Goal: Task Accomplishment & Management: Use online tool/utility

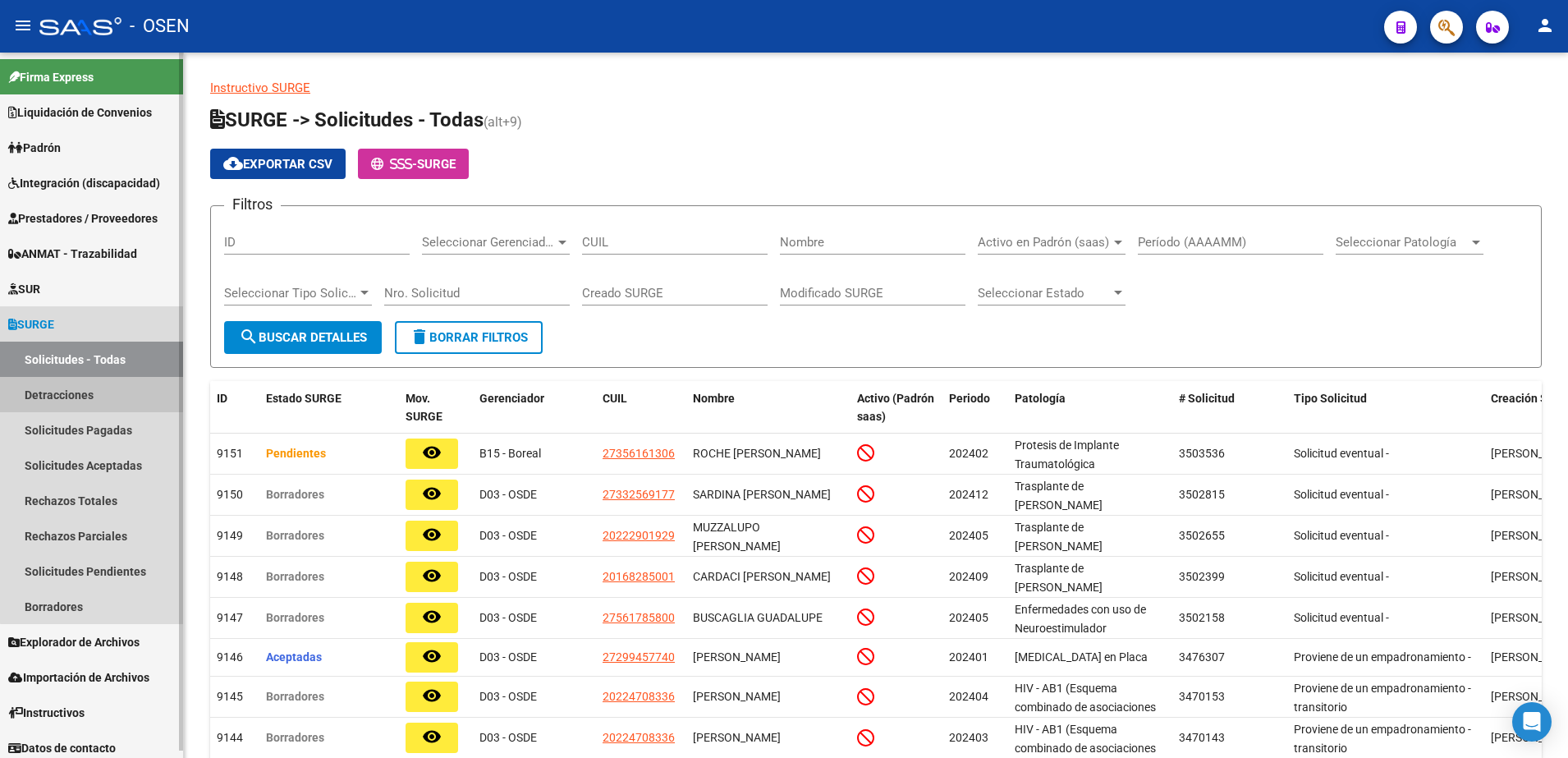
click at [113, 395] on link "Detracciones" at bounding box center [91, 394] width 183 height 35
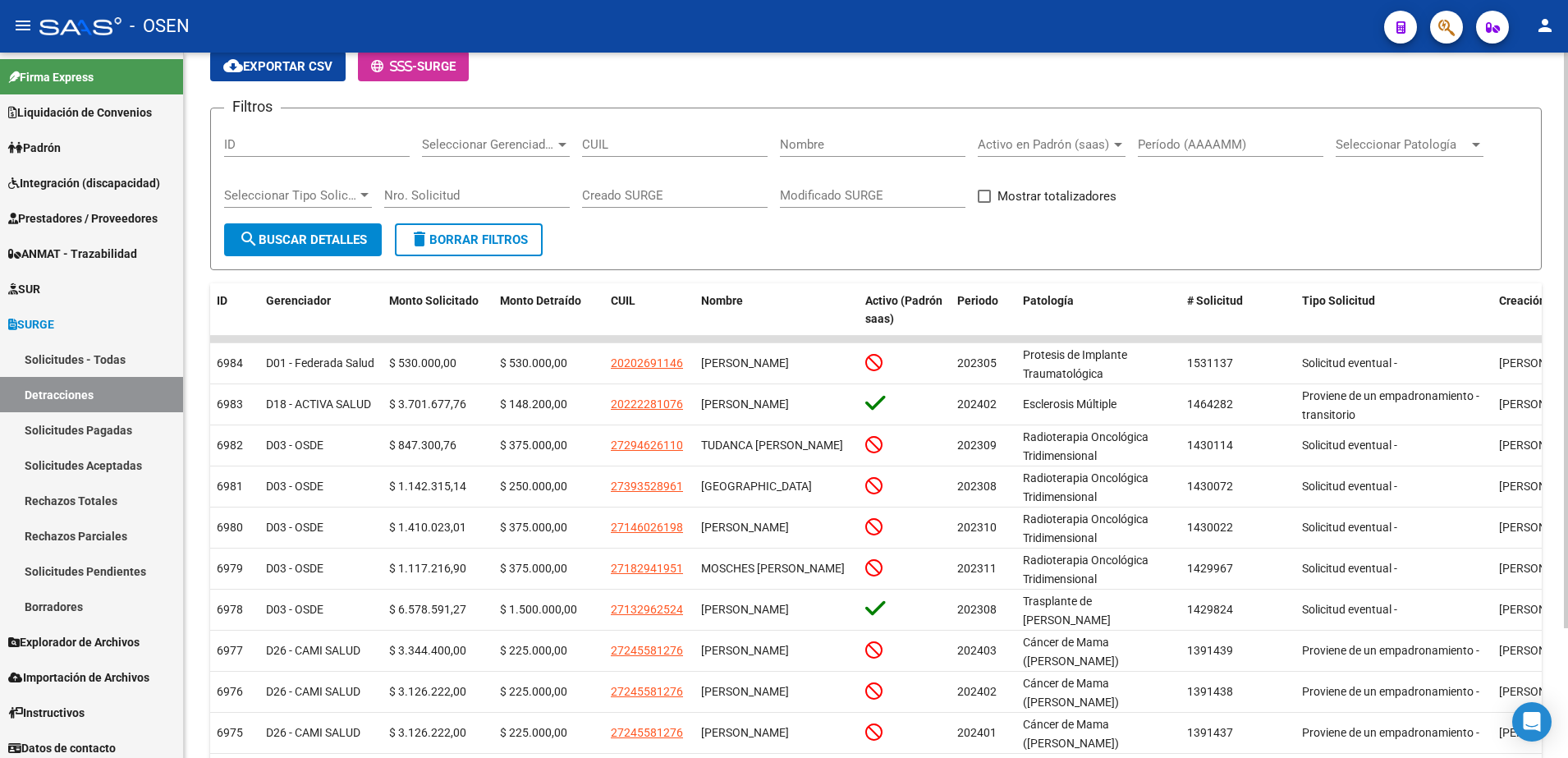
scroll to position [159, 0]
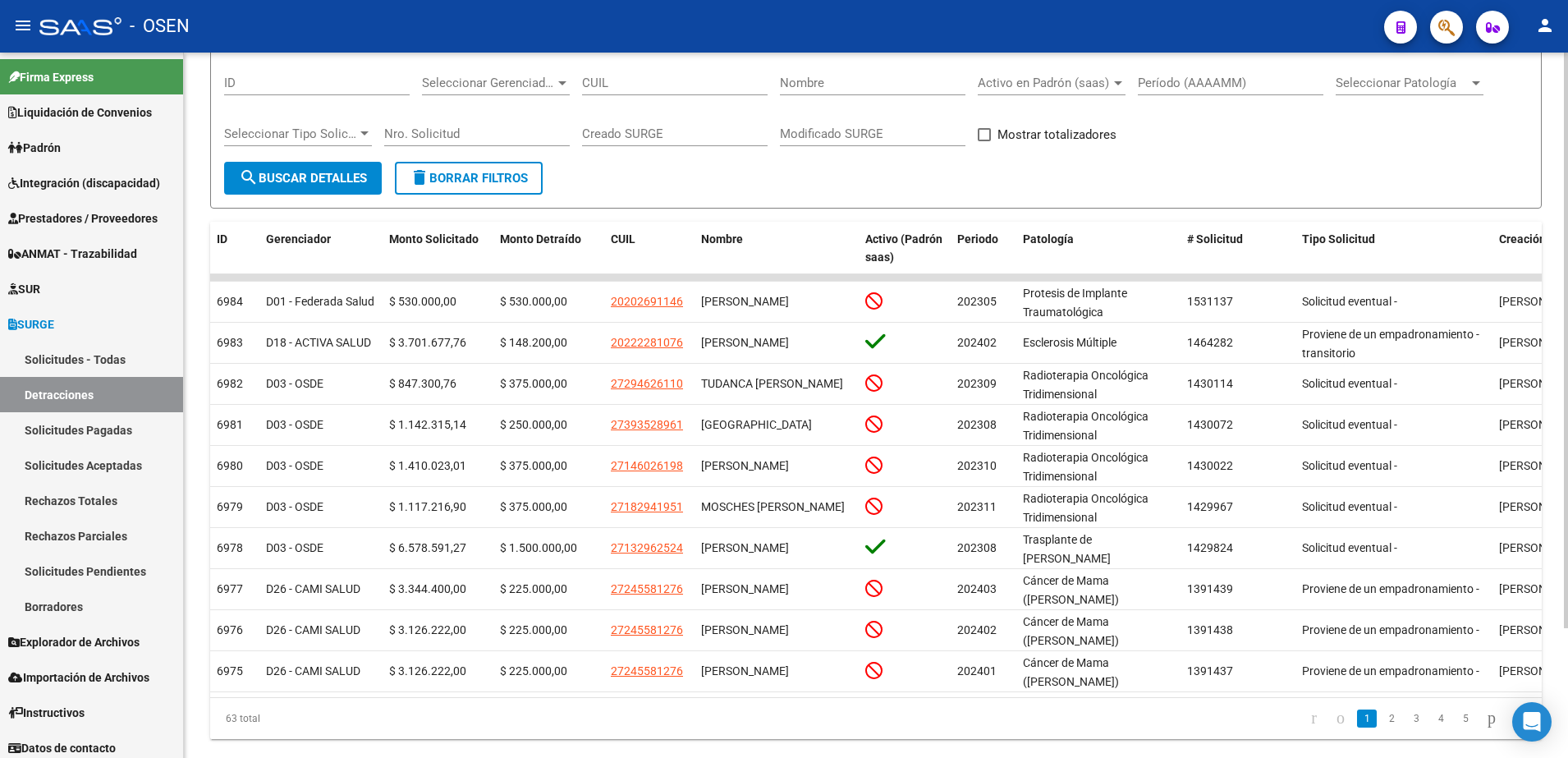
click at [1568, 498] on html "menu - OSEN person Firma Express Liquidación de Convenios SSS - Sur Padrón Afil…" at bounding box center [784, 379] width 1568 height 758
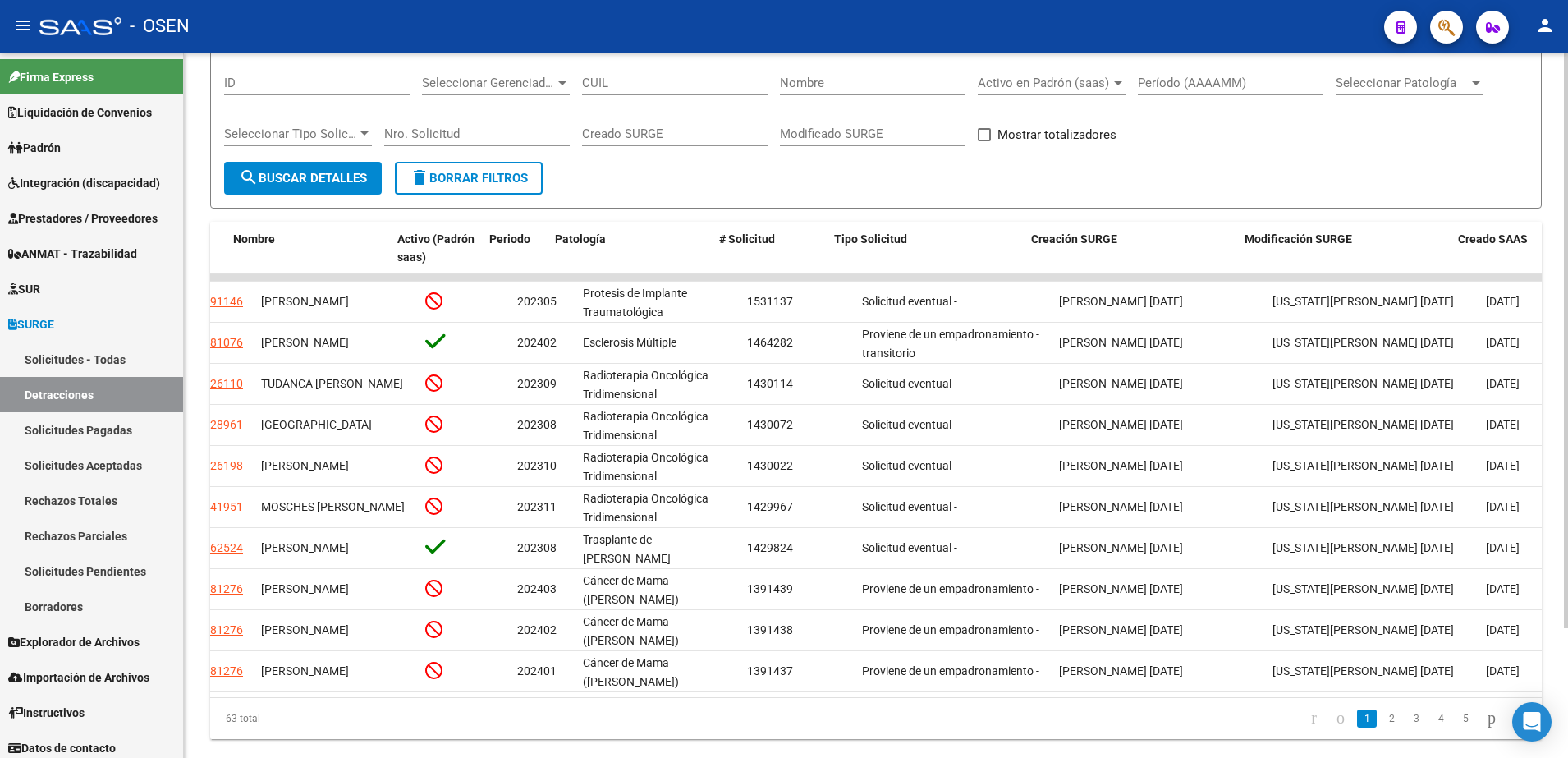
scroll to position [0, 468]
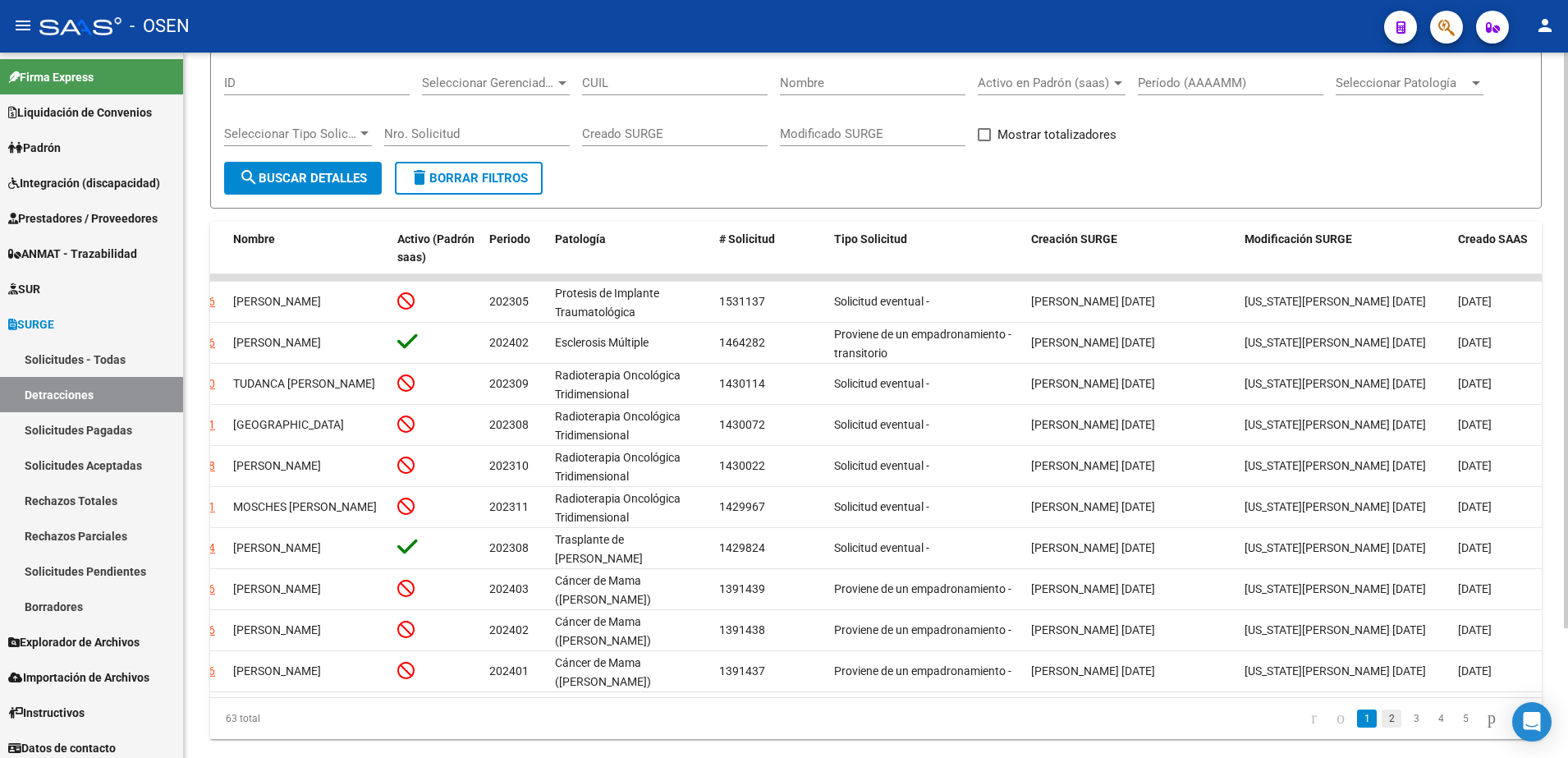
click at [1382, 709] on link "2" at bounding box center [1392, 718] width 20 height 18
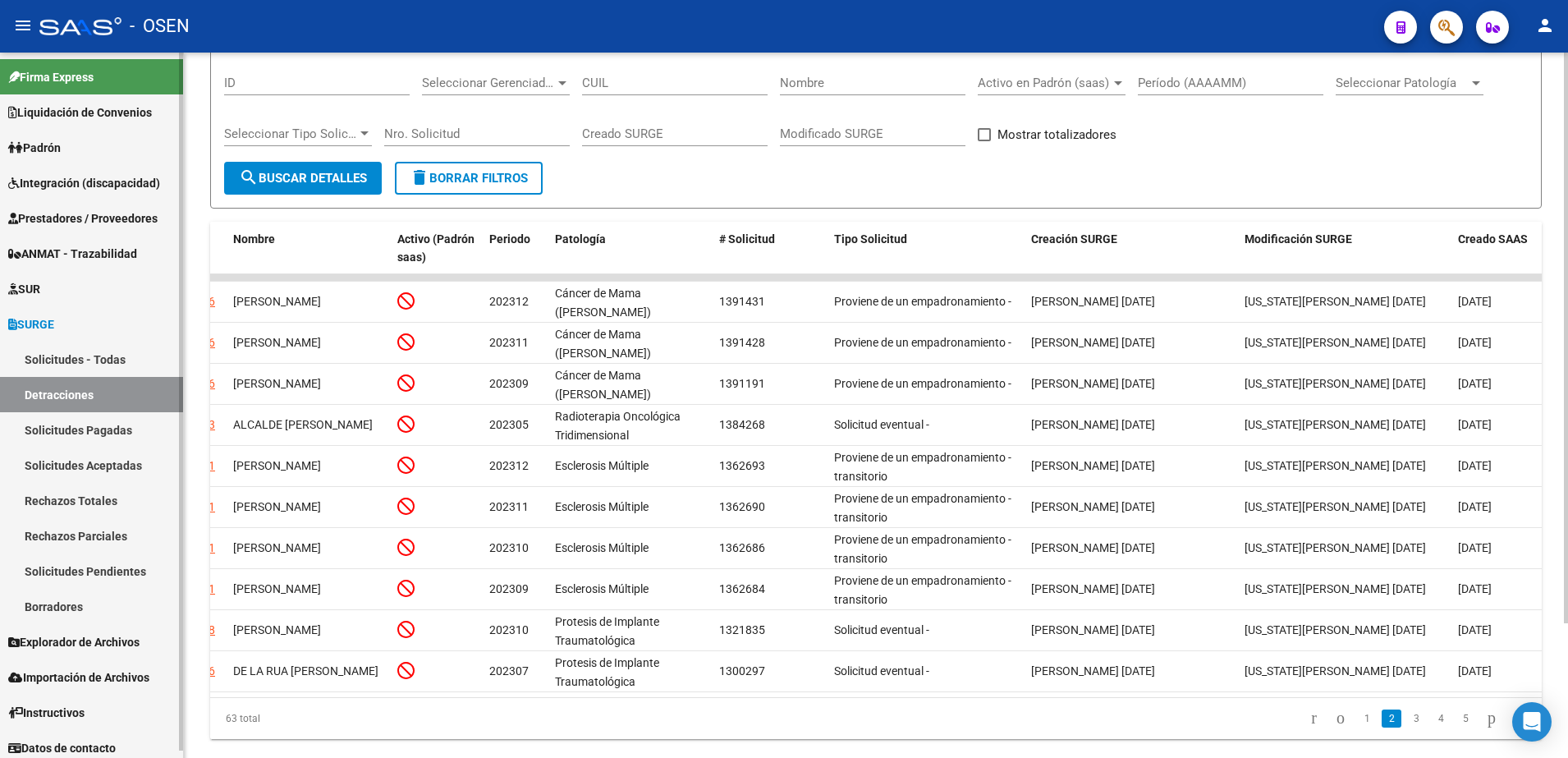
click at [116, 204] on link "Prestadores / Proveedores" at bounding box center [91, 217] width 183 height 35
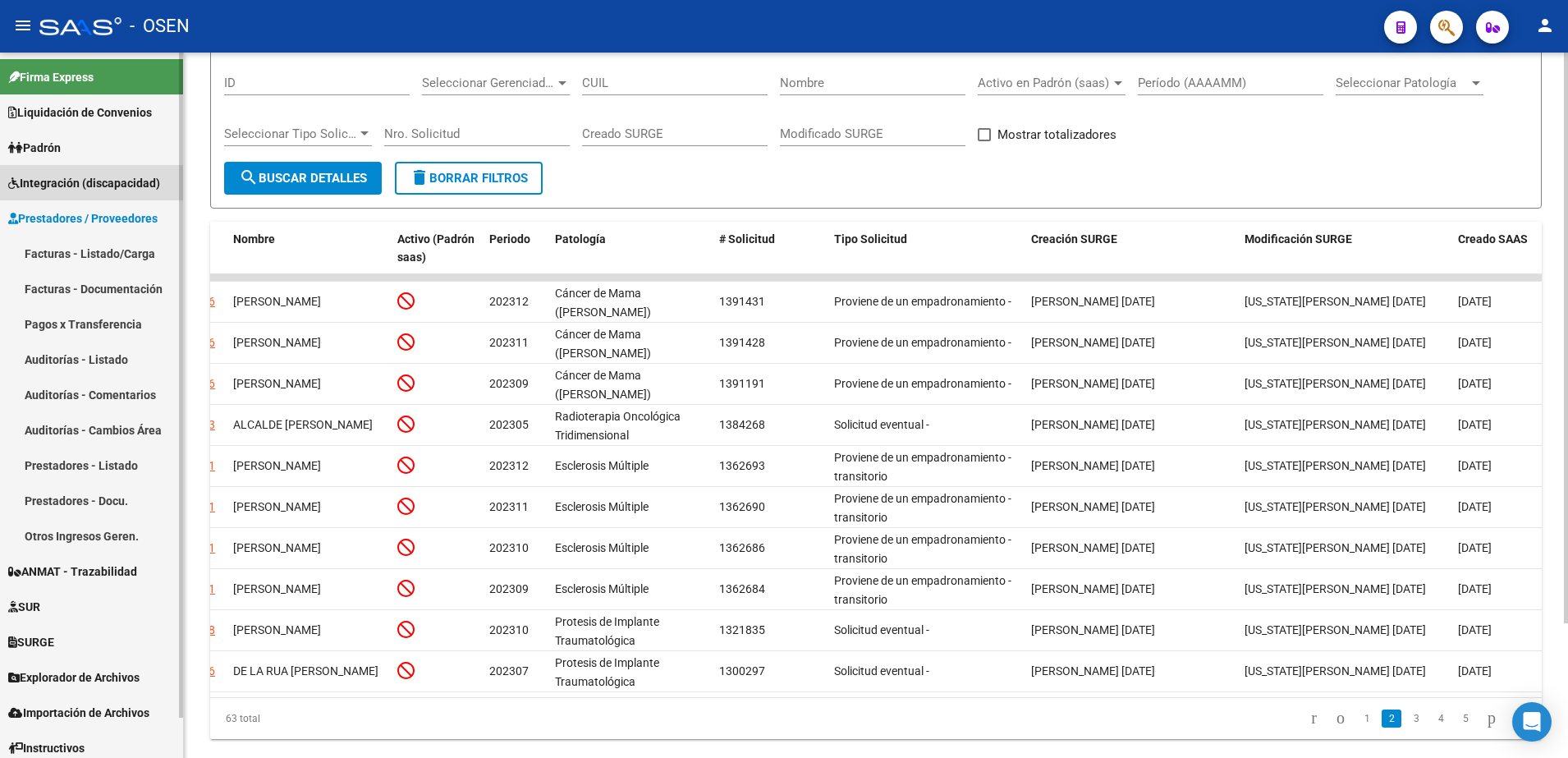
click at [110, 176] on span "Integración (discapacidad)" at bounding box center [84, 183] width 151 height 18
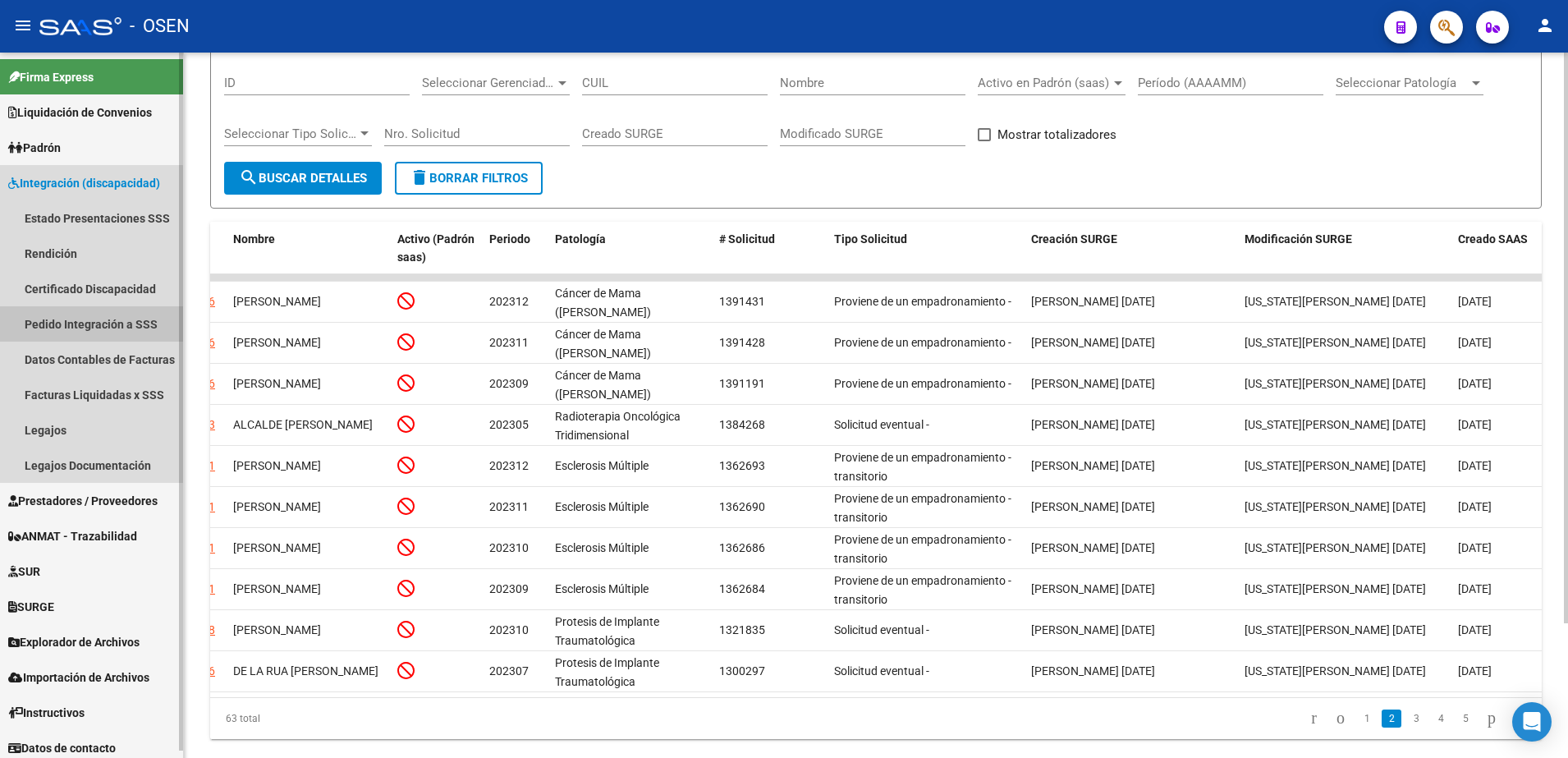
click at [53, 335] on link "Pedido Integración a SSS" at bounding box center [91, 324] width 183 height 35
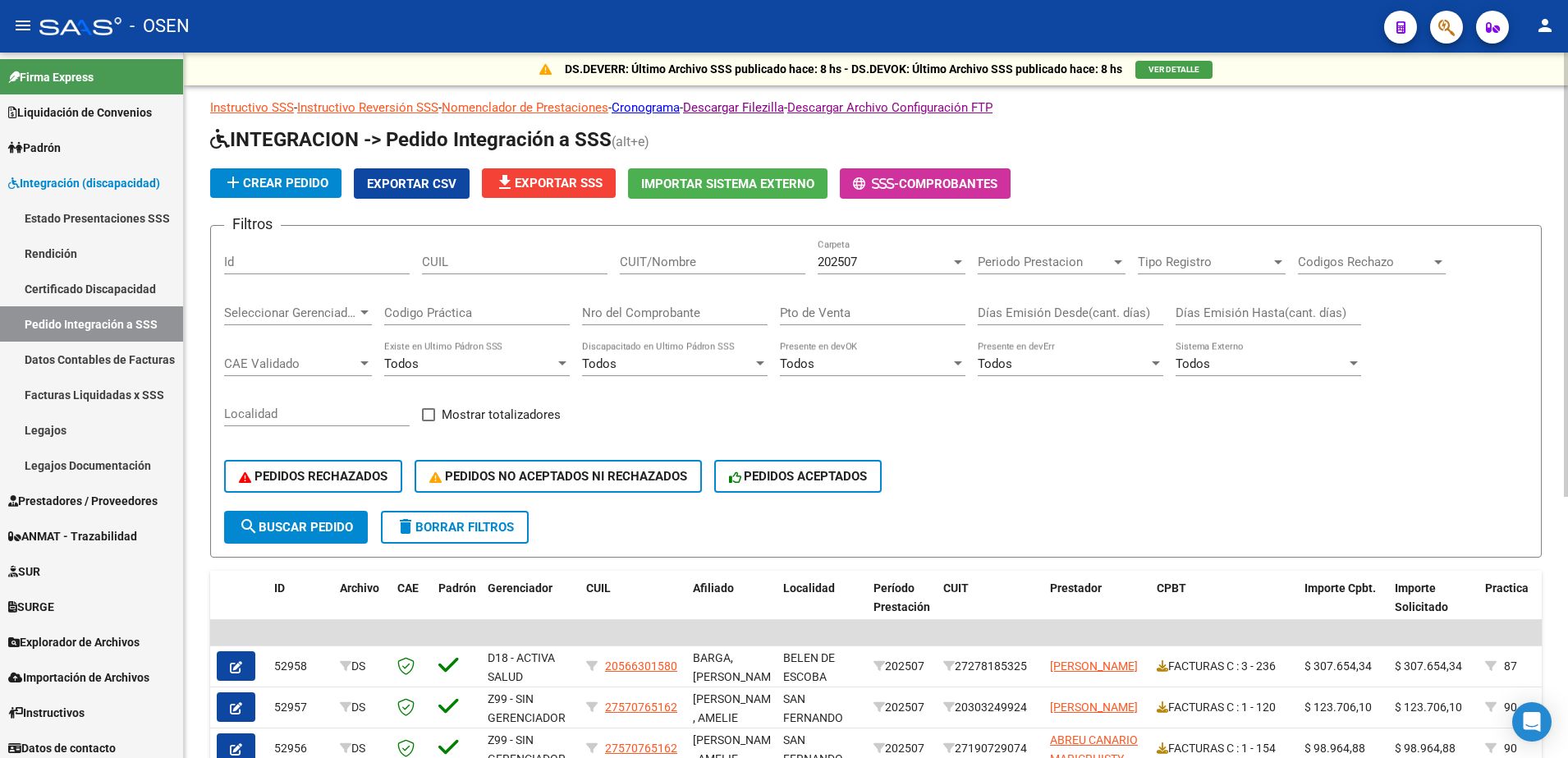
click at [1568, 107] on html "menu - OSEN person Firma Express Liquidación de Convenios SSS - Sur Padrón Afil…" at bounding box center [784, 379] width 1568 height 758
click at [576, 178] on span "file_download Exportar SSS" at bounding box center [549, 183] width 108 height 15
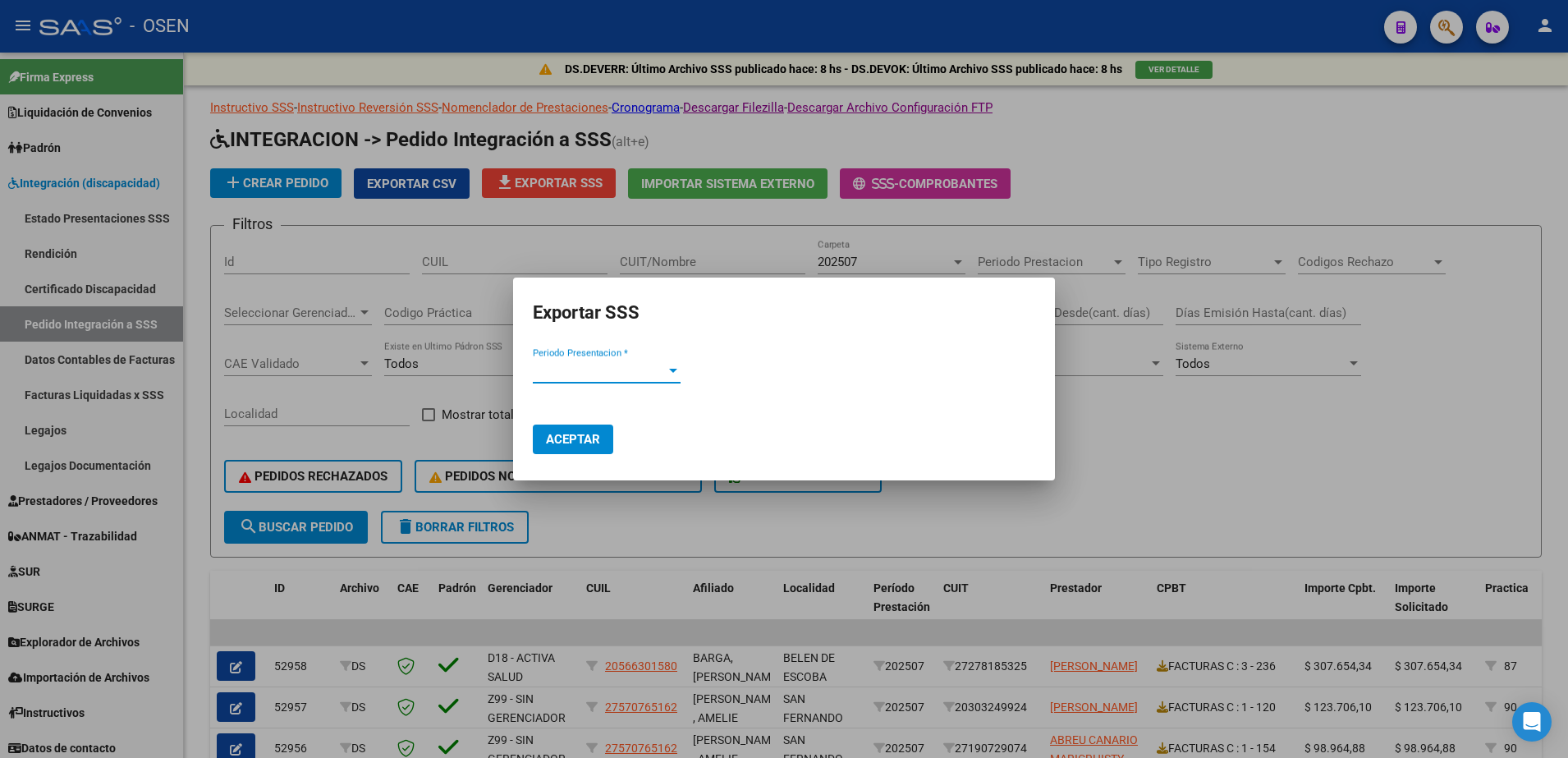
click at [589, 383] on div "Periodo Presentacion * Periodo Presentacion *" at bounding box center [606, 378] width 148 height 40
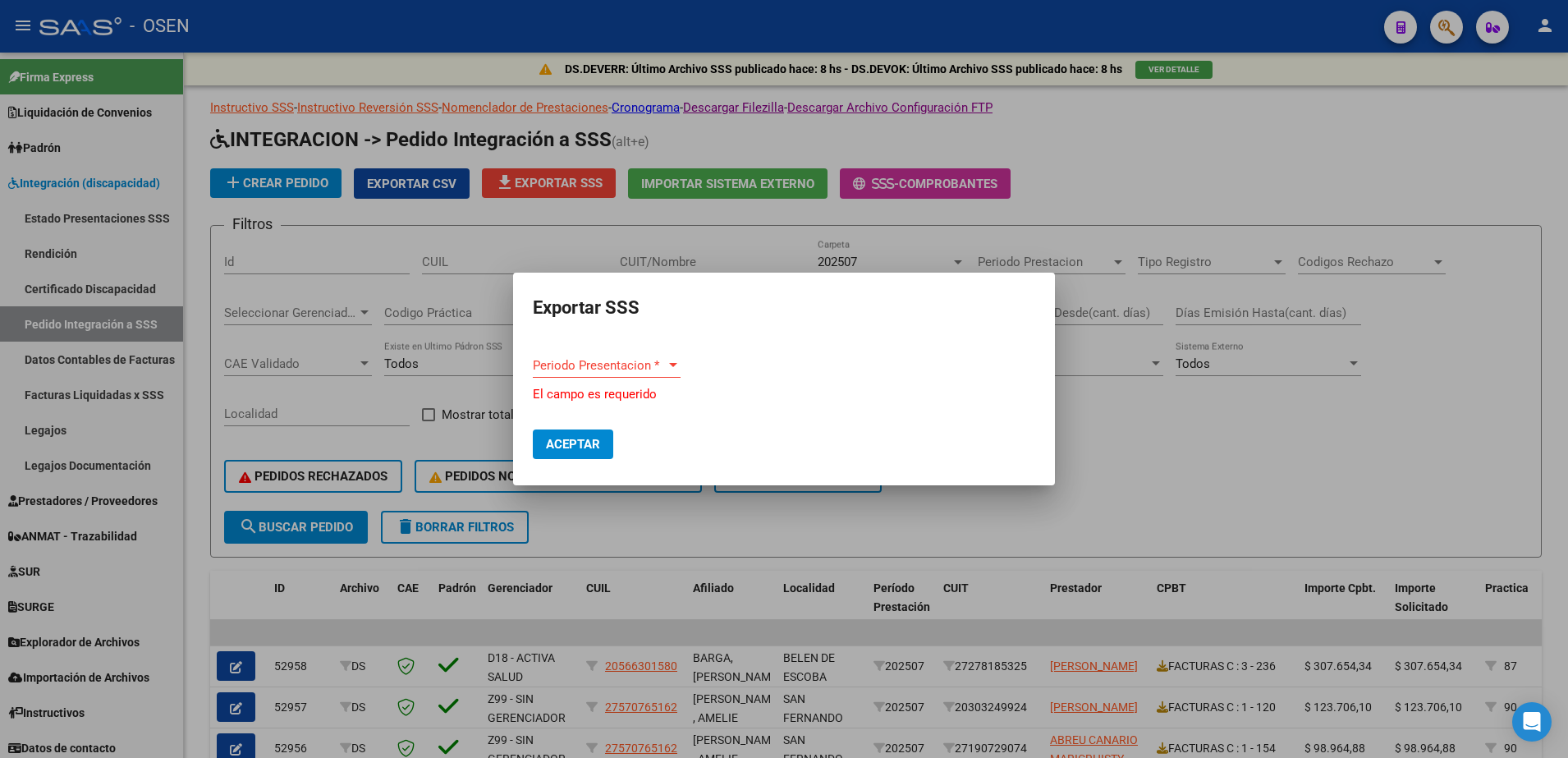
click at [589, 372] on div "Periodo Presentacion * Periodo Presentacion *" at bounding box center [606, 366] width 148 height 25
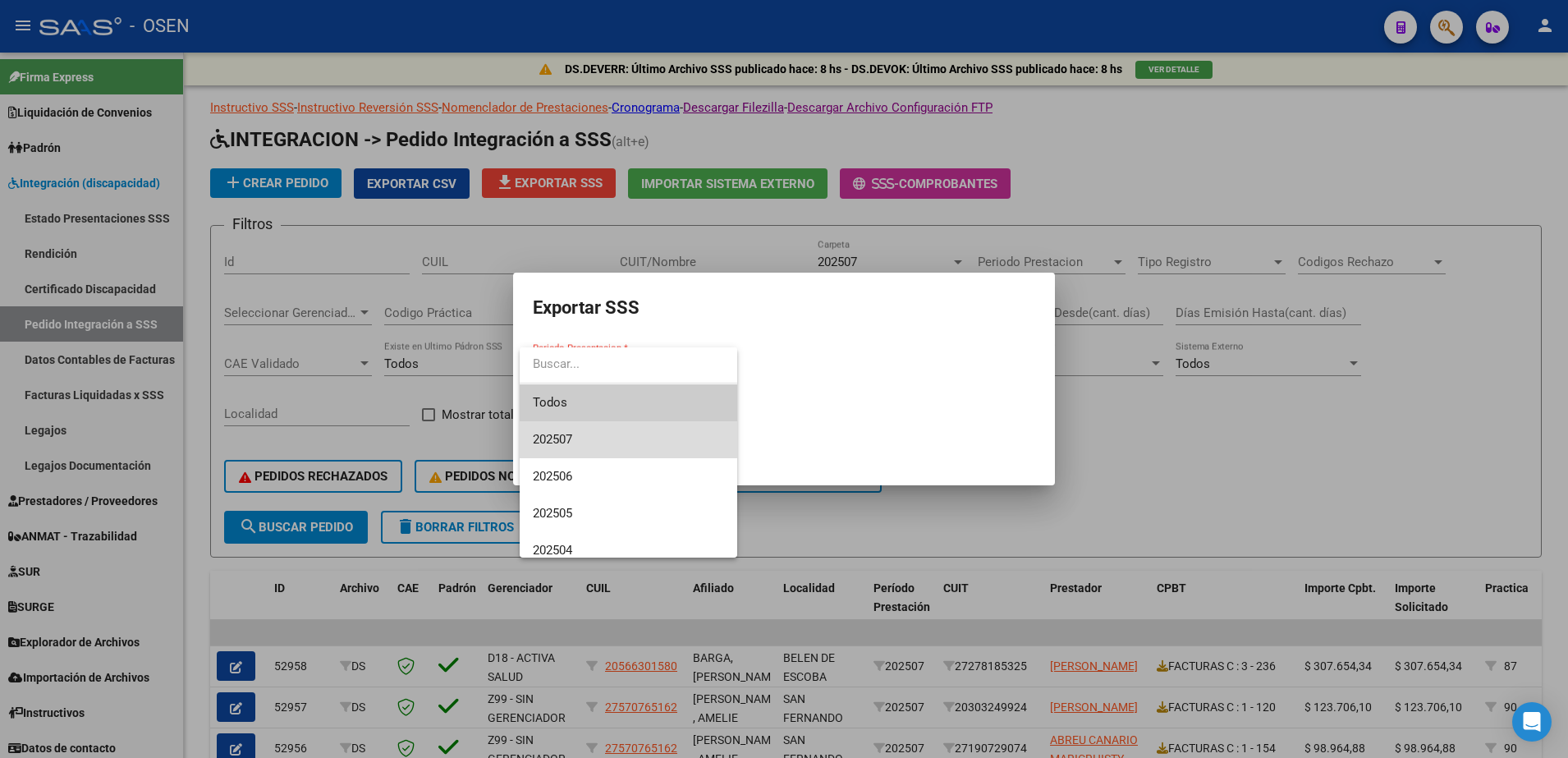
click at [595, 424] on span "202507" at bounding box center [628, 439] width 191 height 37
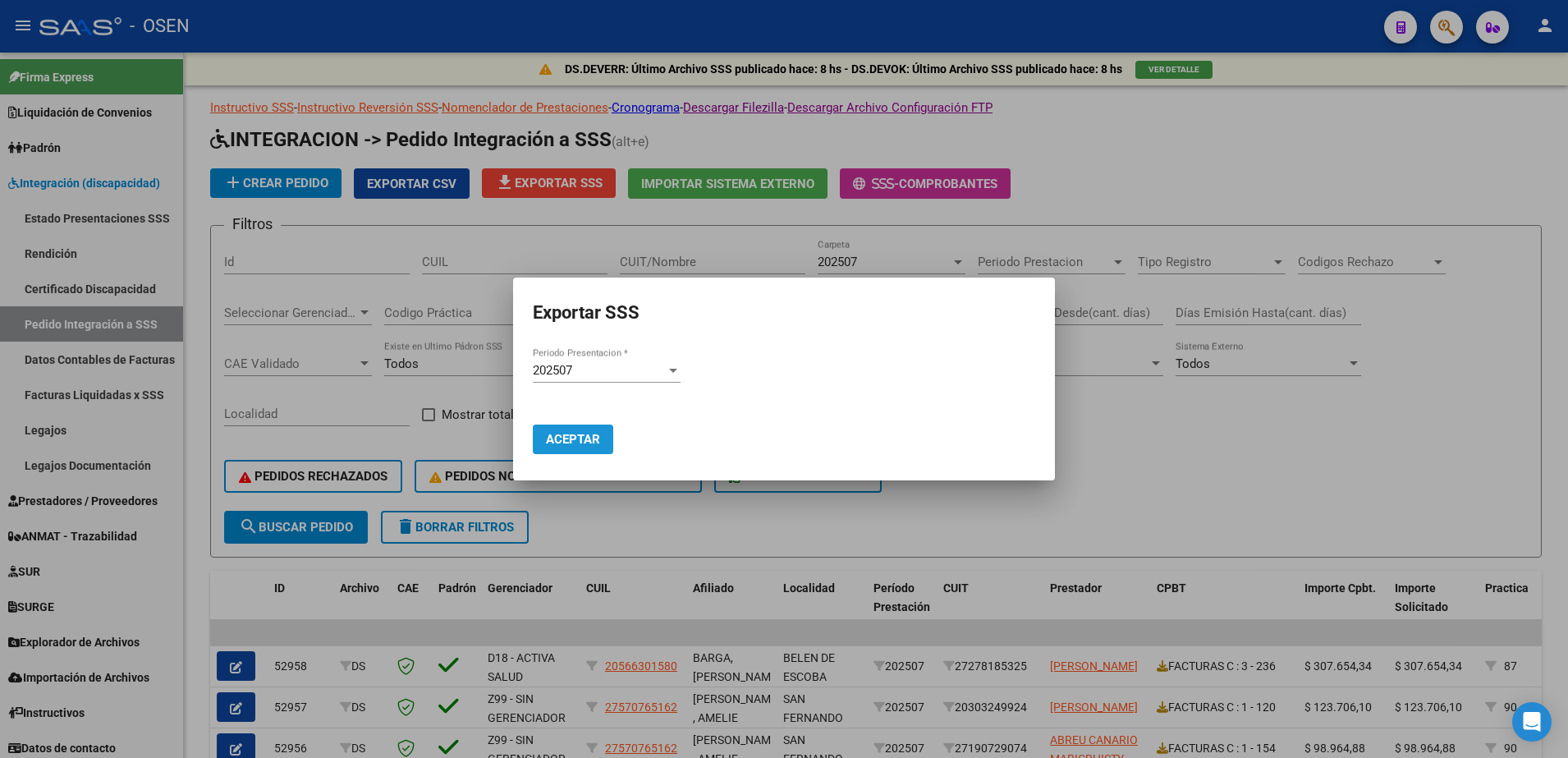
click at [568, 441] on span "Aceptar" at bounding box center [573, 439] width 54 height 15
click at [1454, 162] on div at bounding box center [784, 379] width 1568 height 758
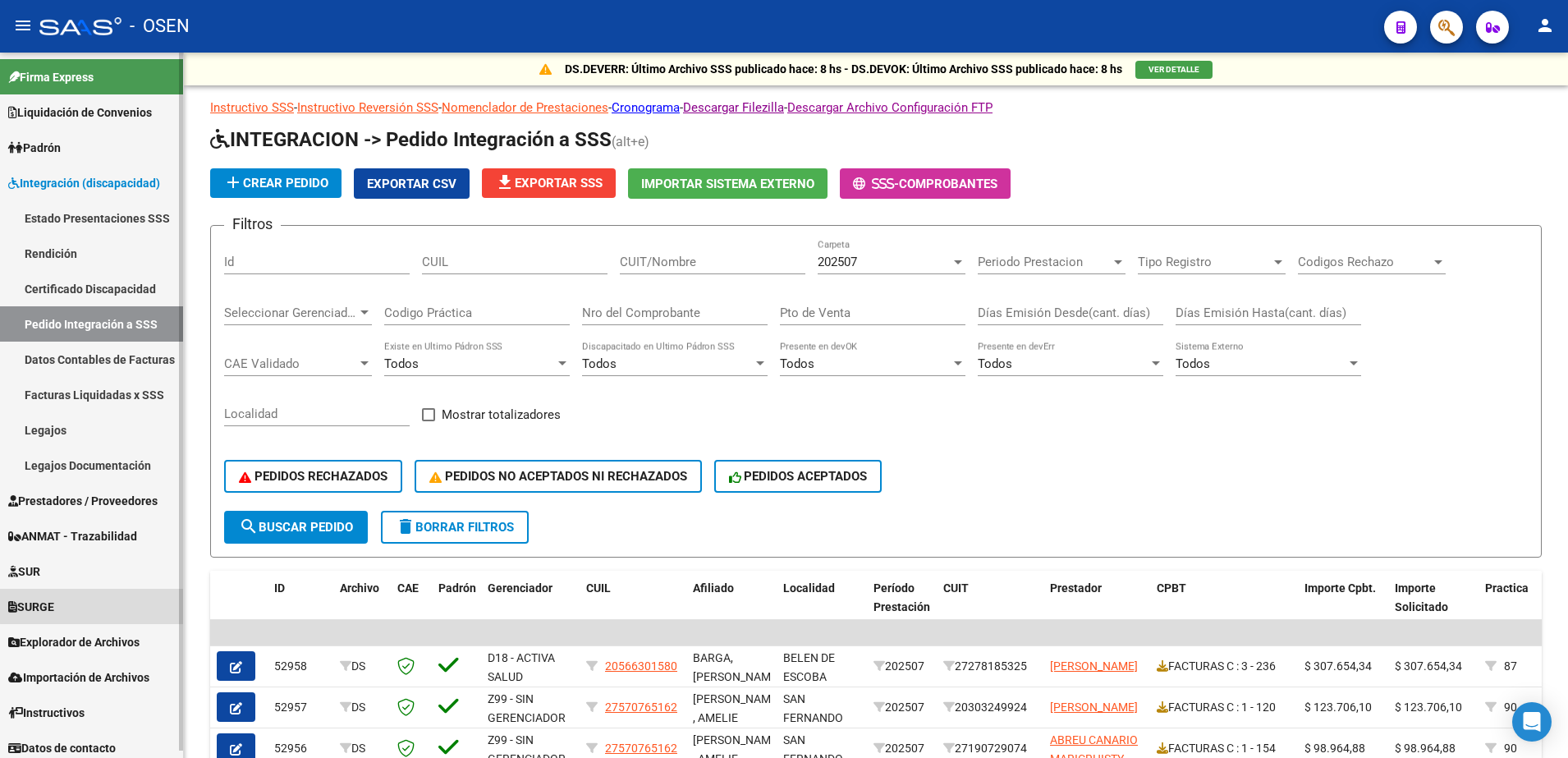
click at [104, 594] on link "SURGE" at bounding box center [91, 606] width 183 height 35
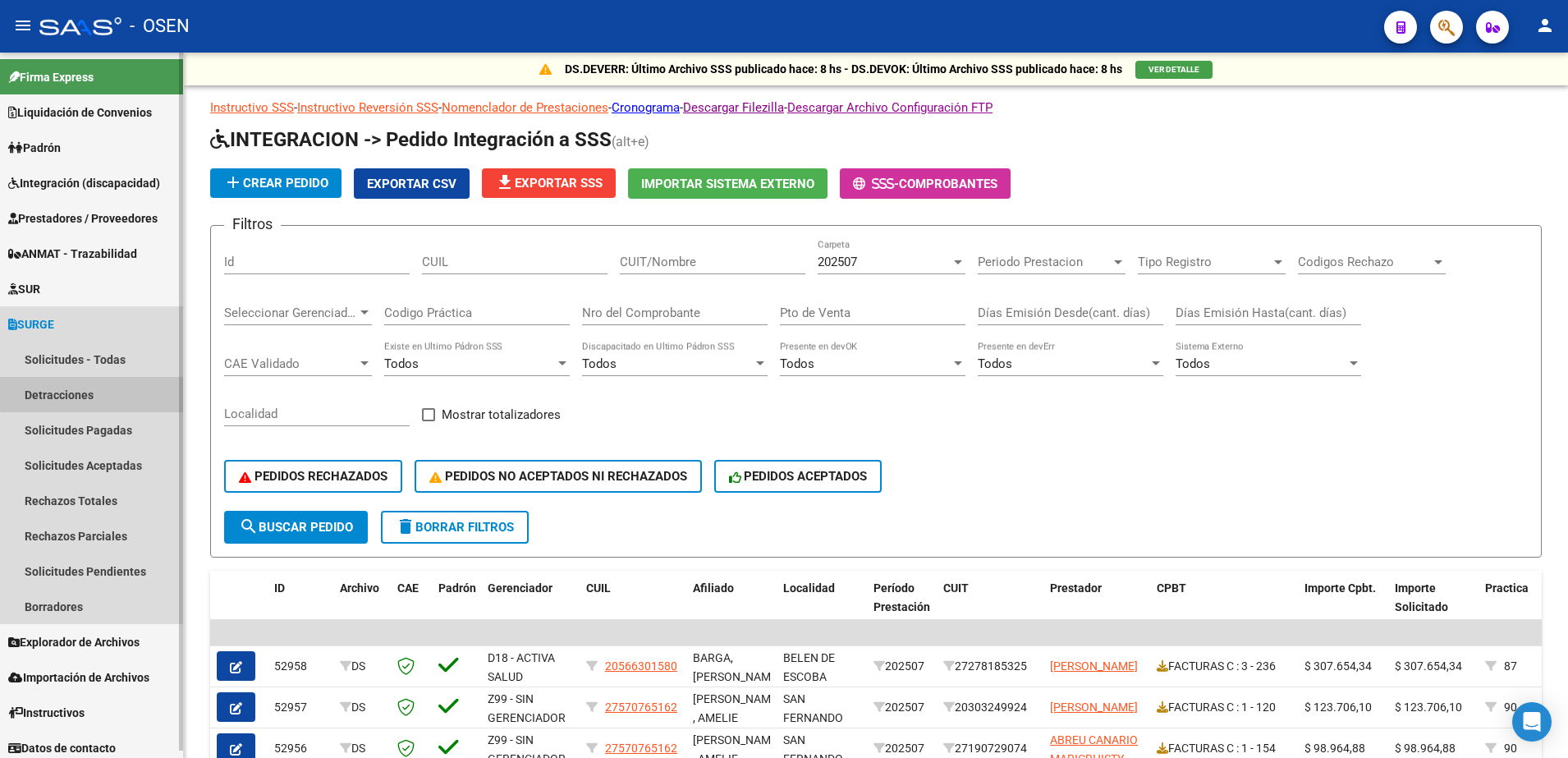
click at [99, 389] on link "Detracciones" at bounding box center [91, 394] width 183 height 35
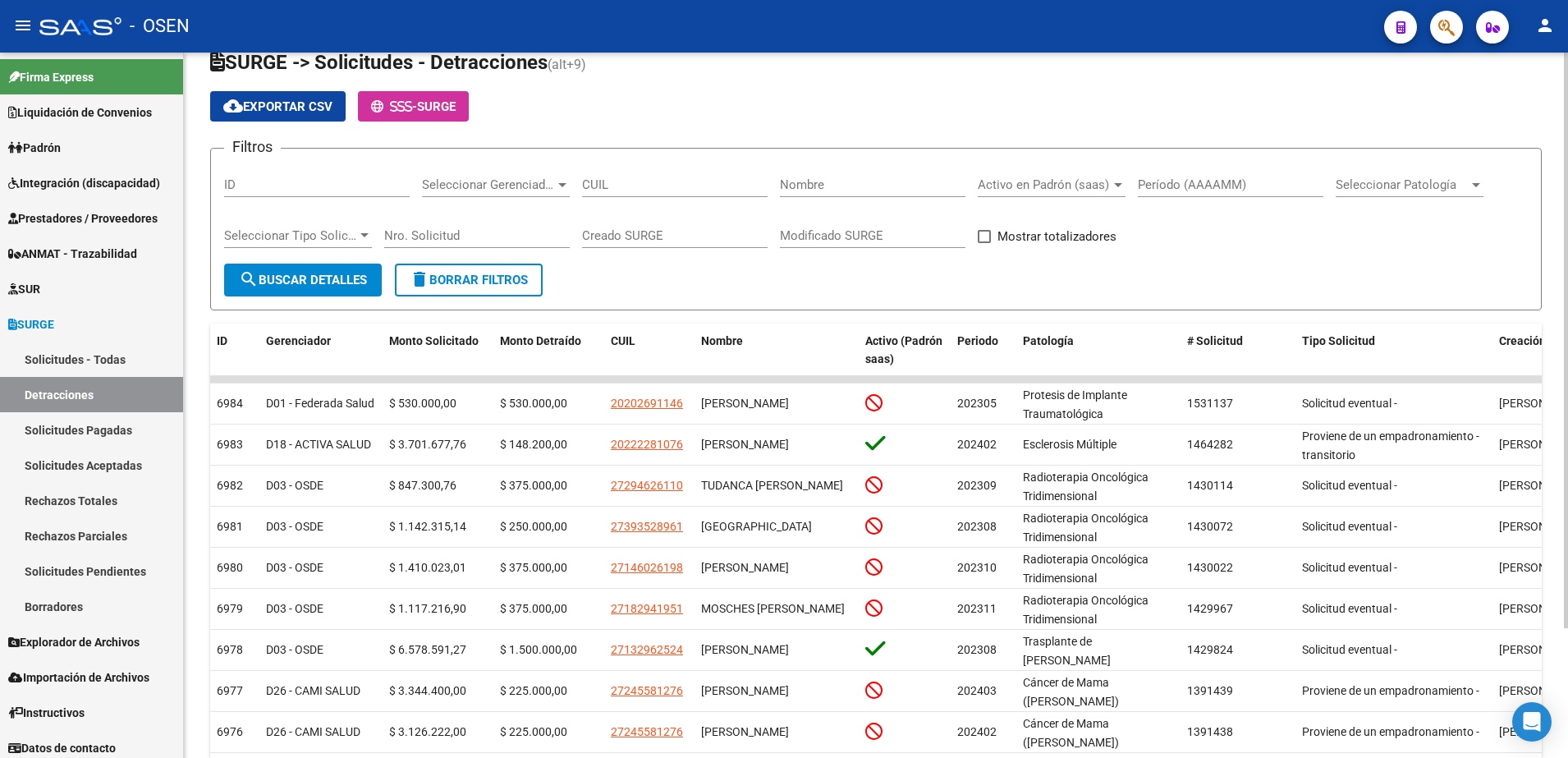
scroll to position [159, 0]
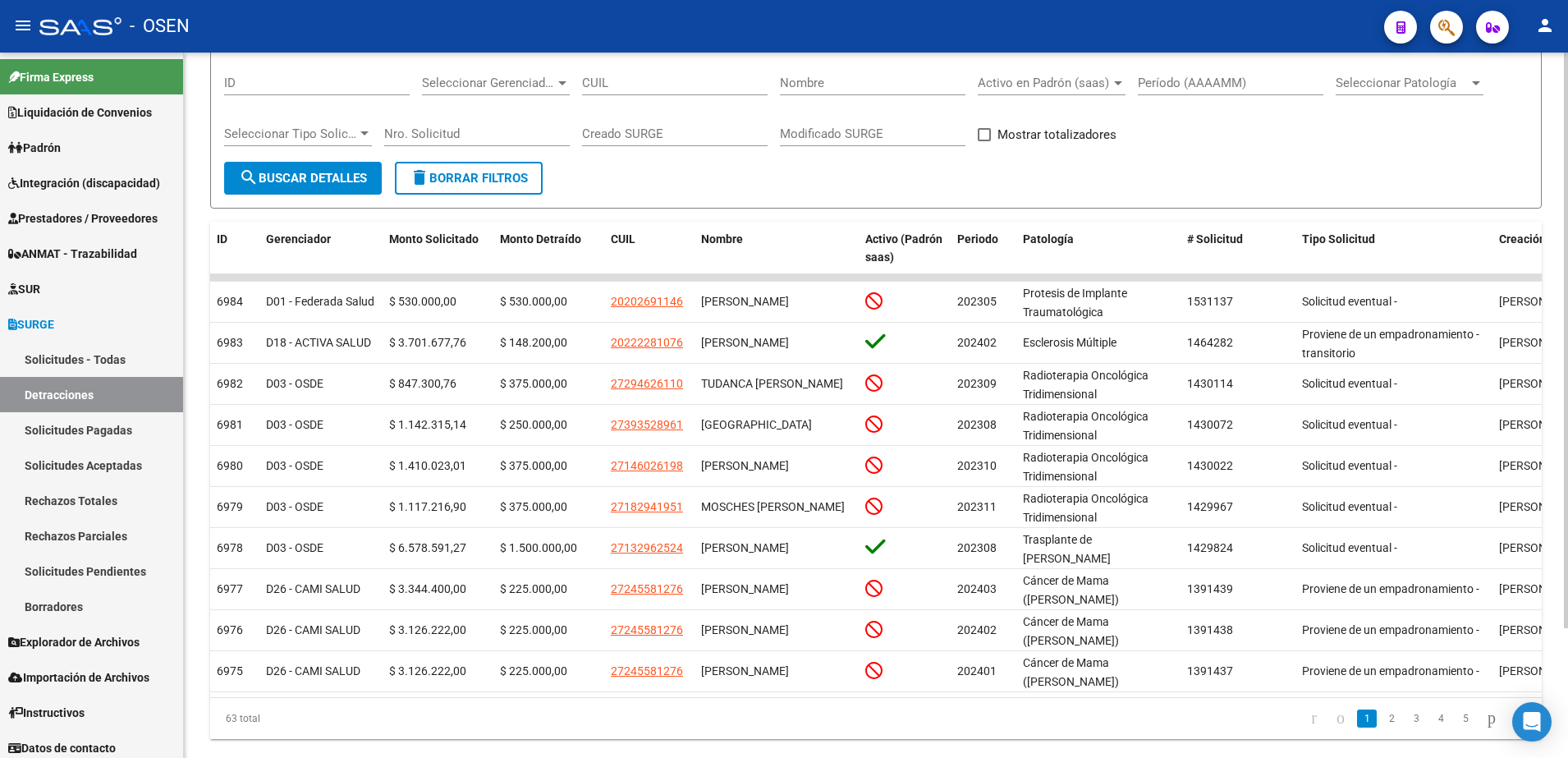
click at [1532, 723] on body "menu - OSEN person Firma Express Liquidación de Convenios SSS - Sur Padrón Afil…" at bounding box center [784, 379] width 1568 height 758
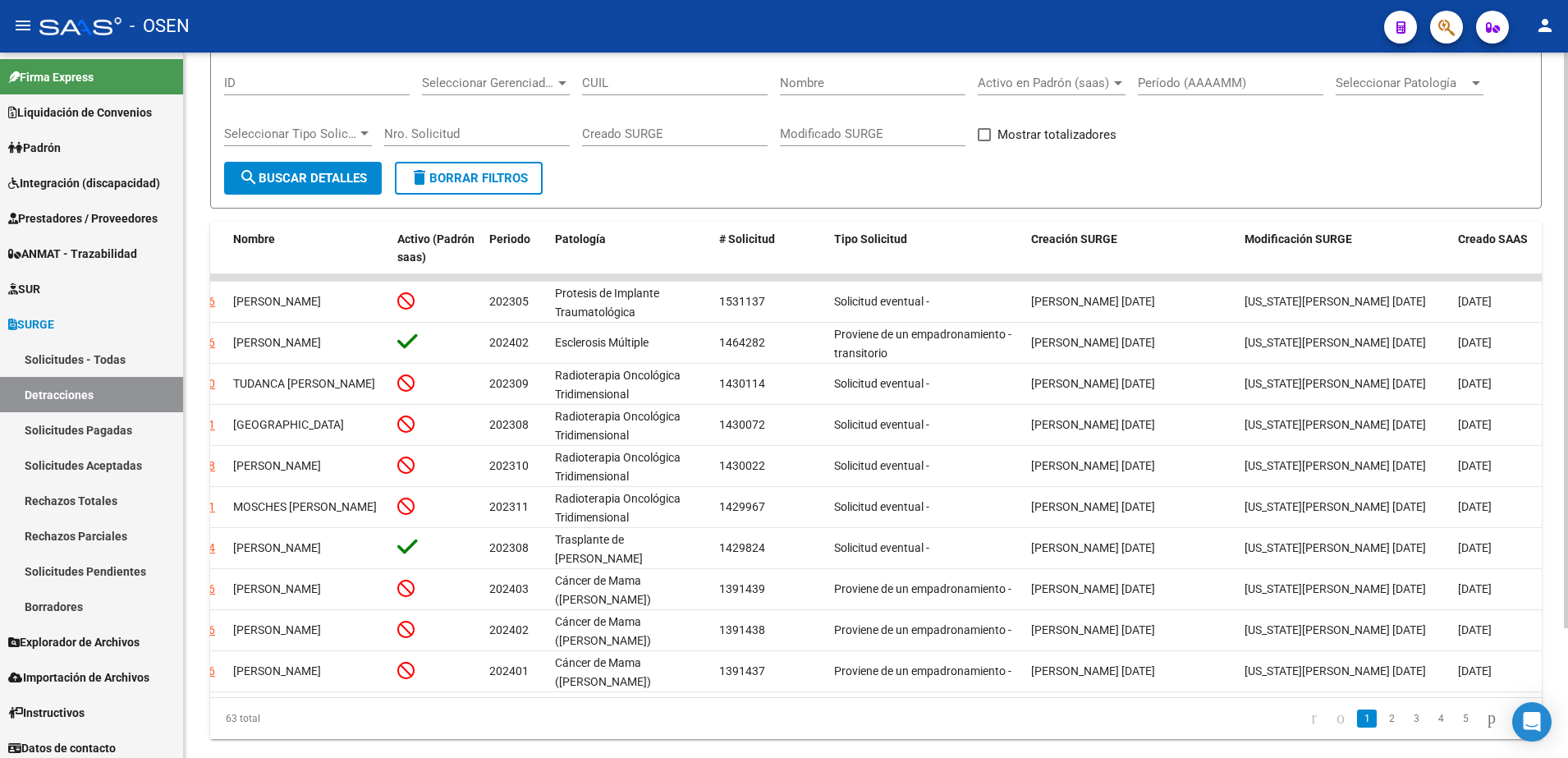
scroll to position [0, 0]
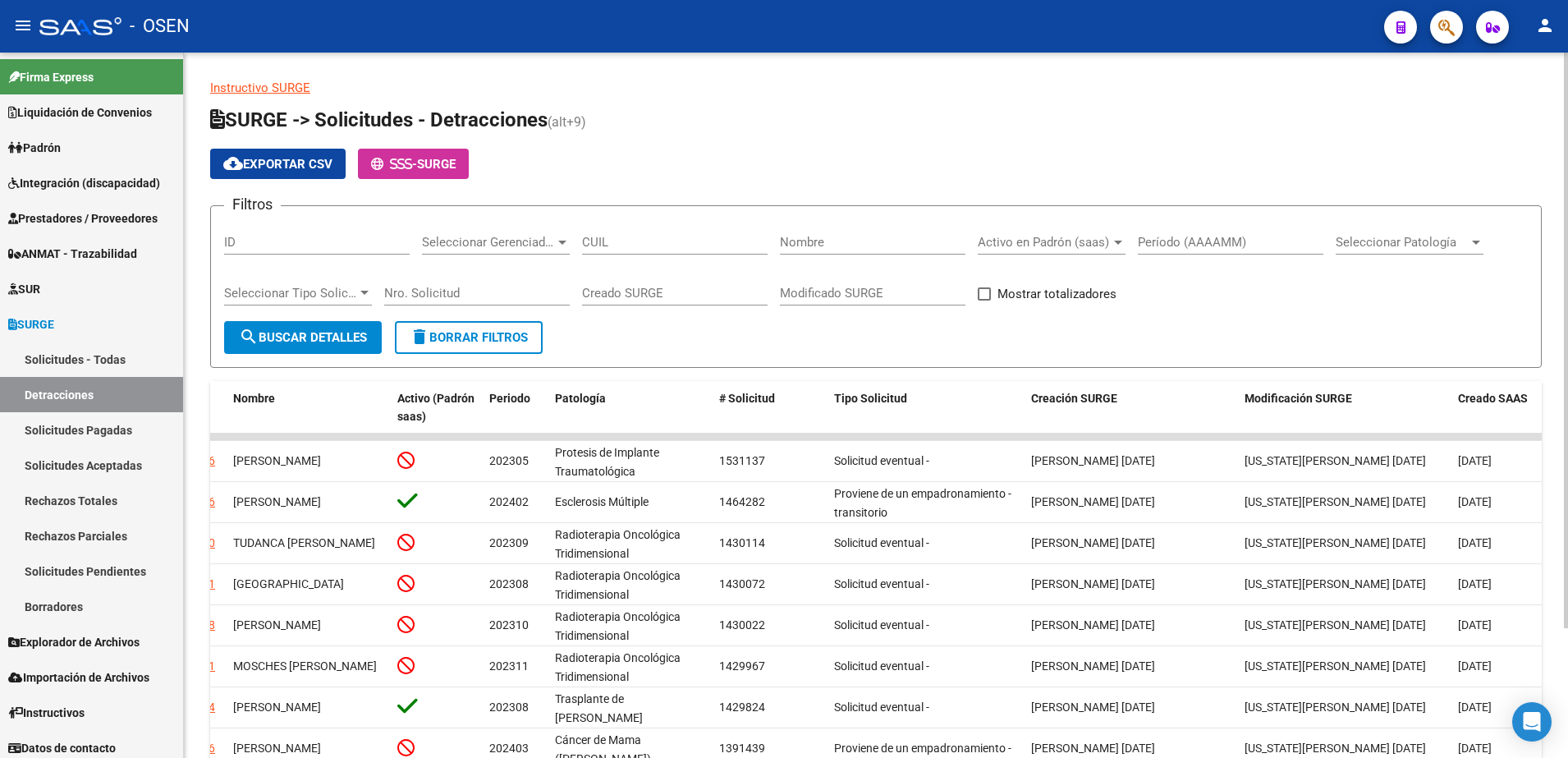
click at [1551, 157] on div "Instructivo SURGE SURGE -> Solicitudes - Detracciones (alt+9) cloud_download Ex…" at bounding box center [878, 501] width 1389 height 898
